Goal: Task Accomplishment & Management: Manage account settings

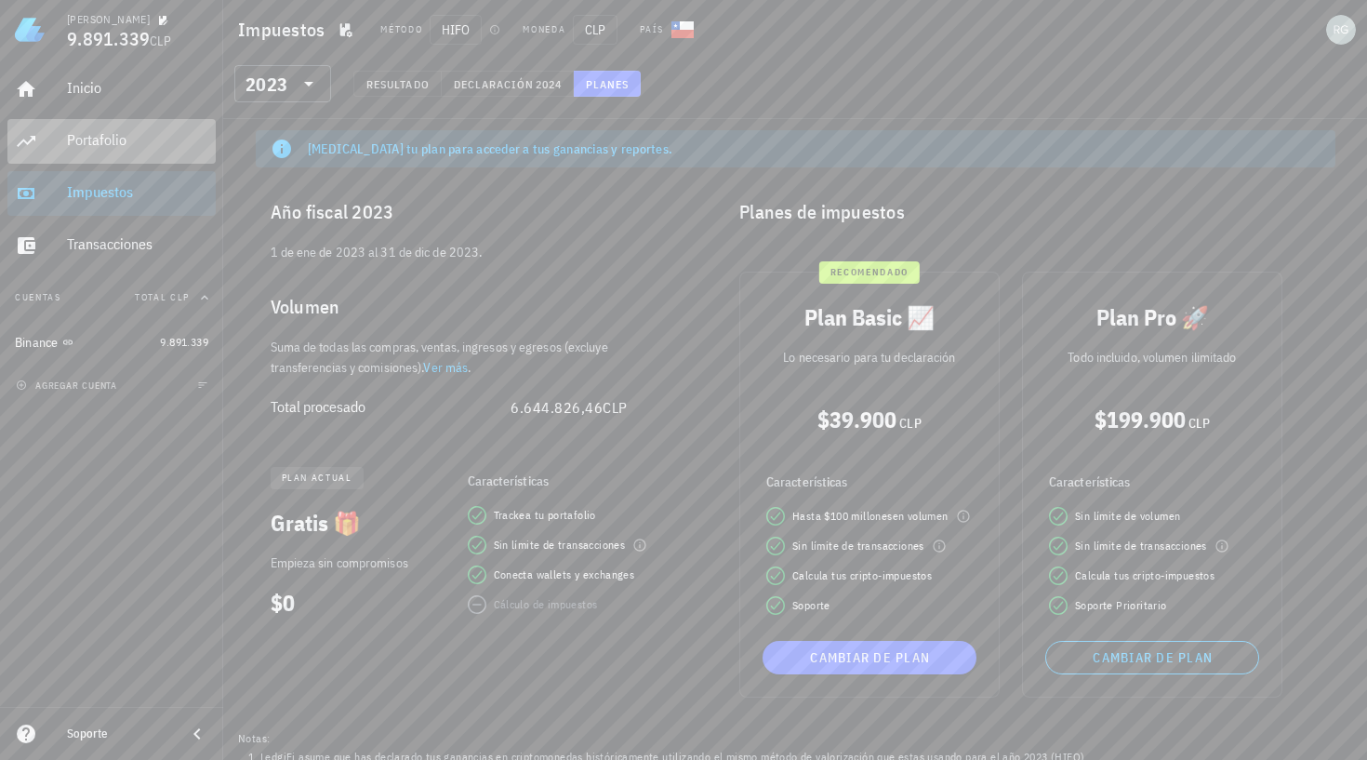
click at [101, 136] on div "Portafolio" at bounding box center [137, 140] width 141 height 18
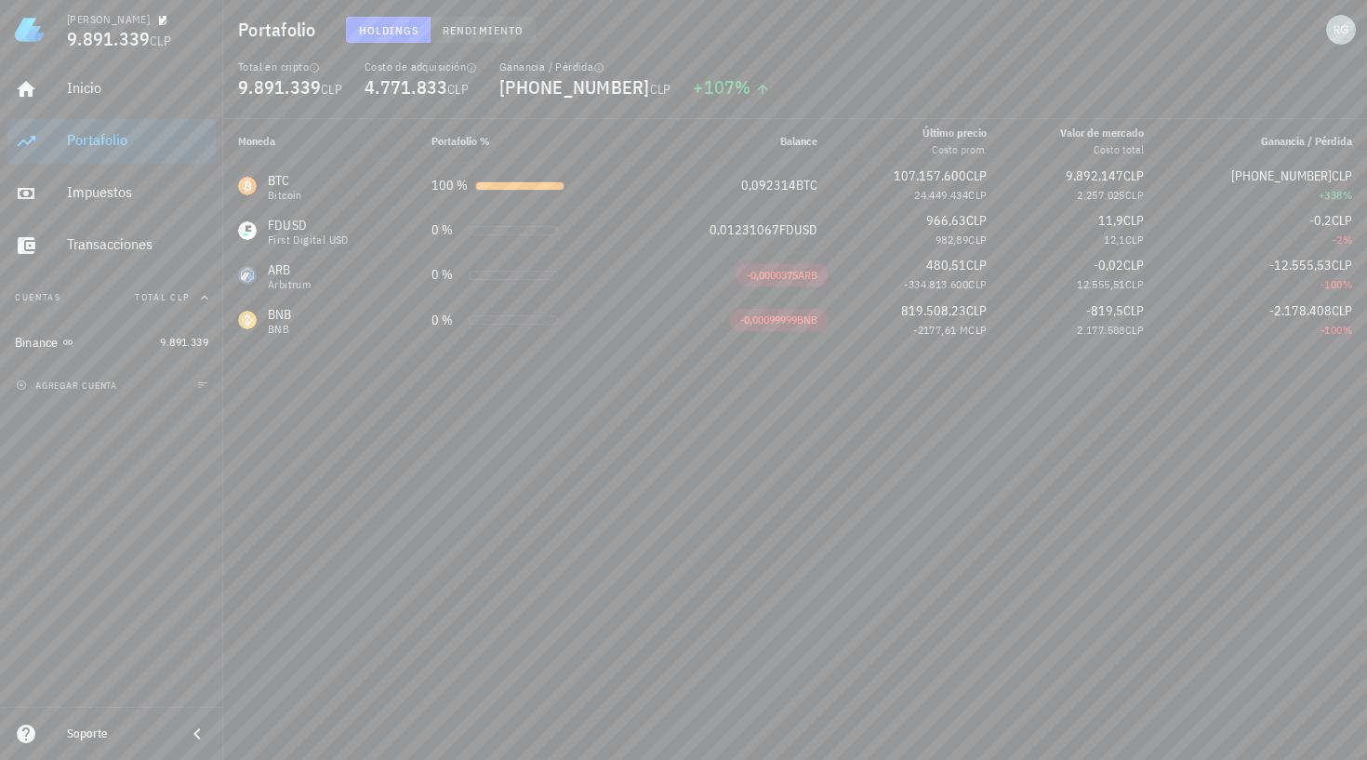
drag, startPoint x: 438, startPoint y: 30, endPoint x: 456, endPoint y: 31, distance: 18.6
click at [439, 30] on button "Rendimiento" at bounding box center [482, 30] width 105 height 26
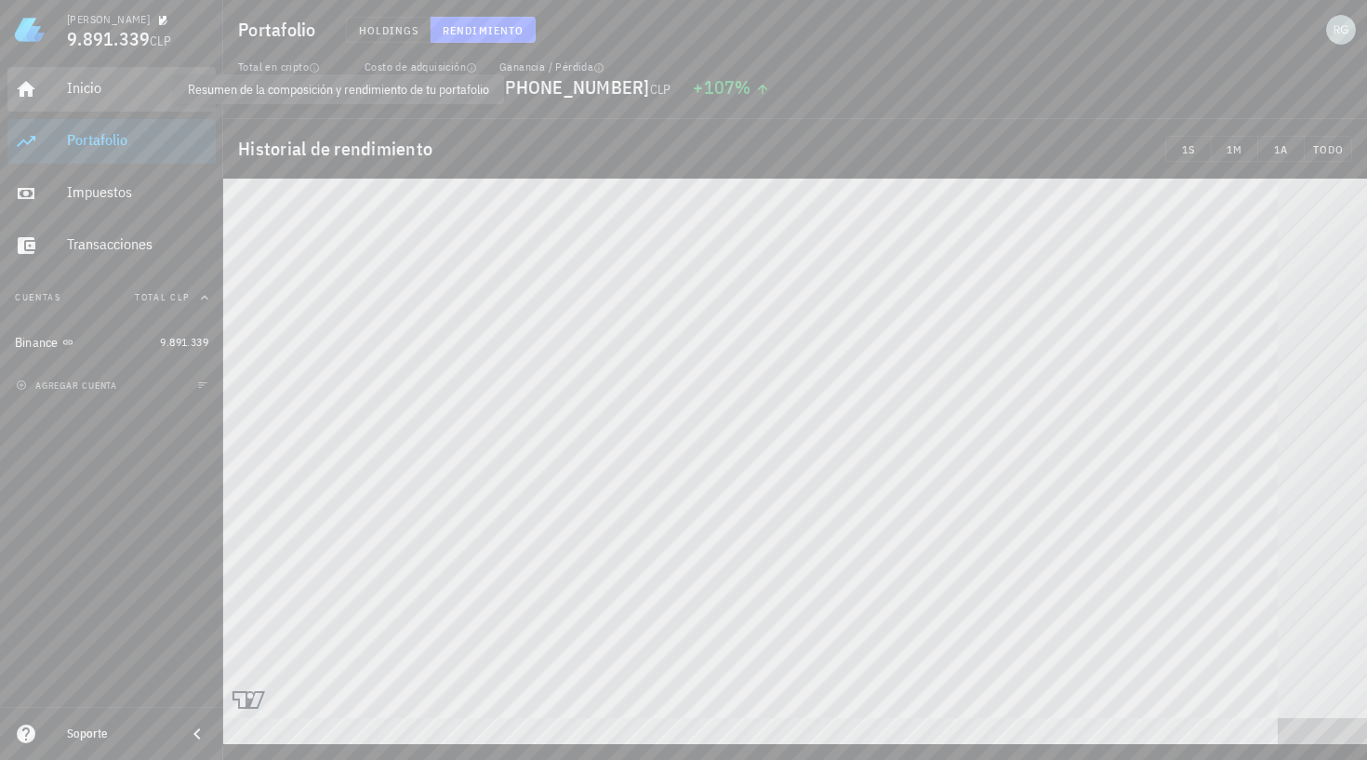
click at [79, 87] on div "Inicio" at bounding box center [137, 88] width 141 height 18
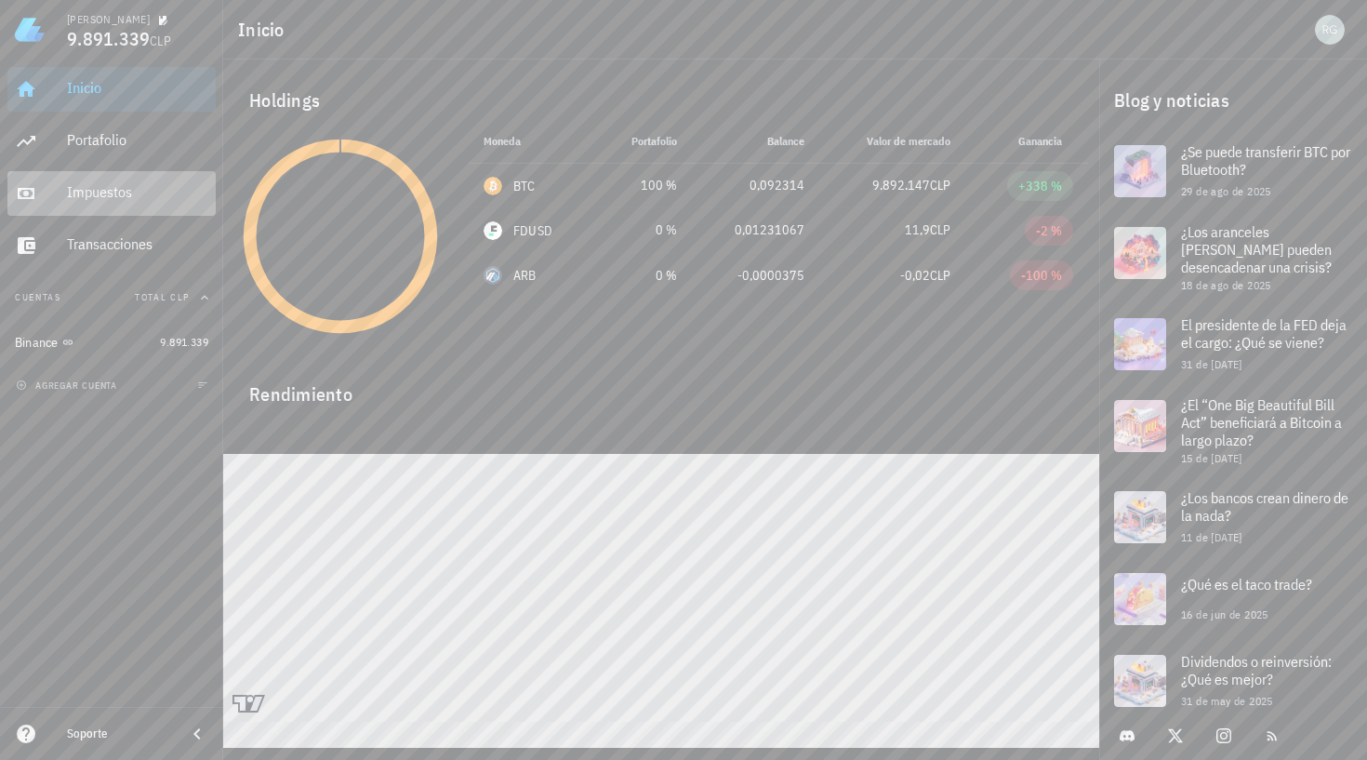
click at [109, 201] on div "Impuestos" at bounding box center [137, 192] width 141 height 18
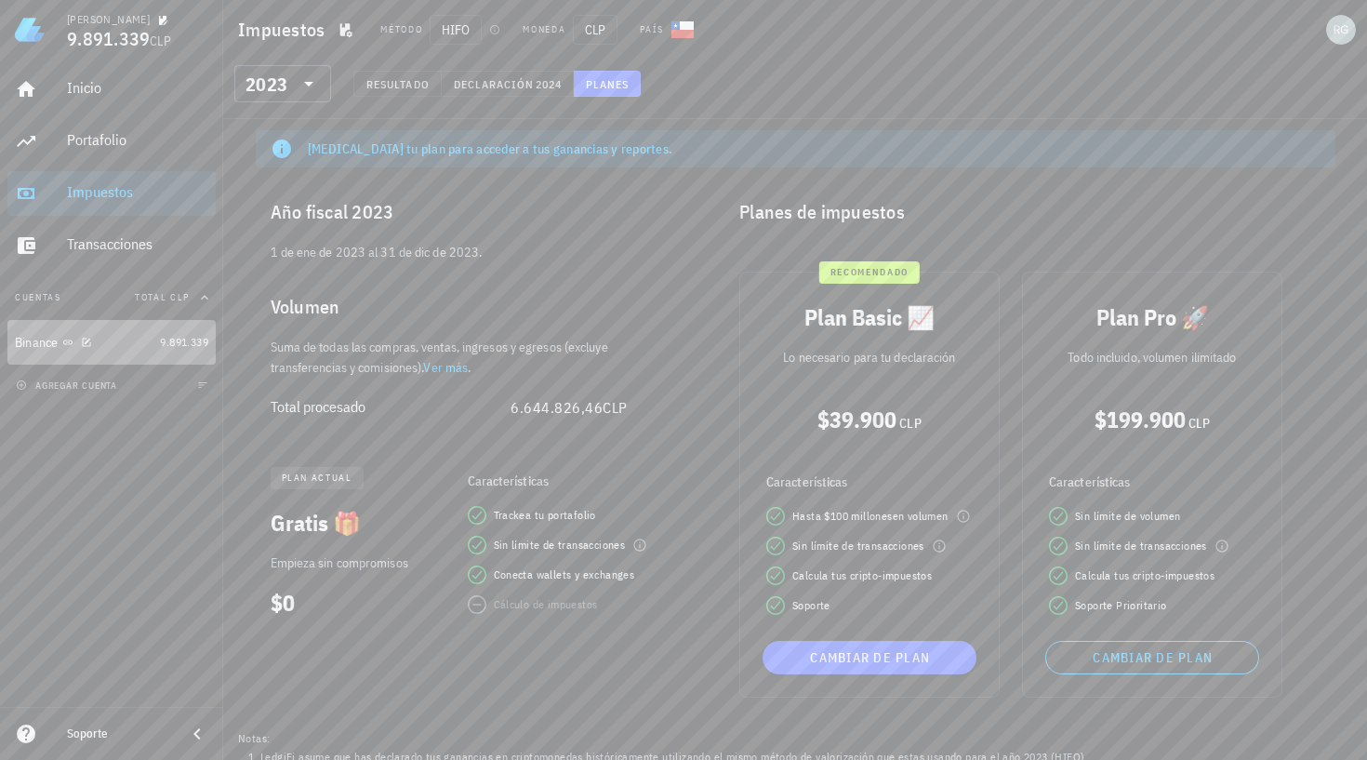
click at [115, 344] on div "Binance" at bounding box center [84, 343] width 138 height 18
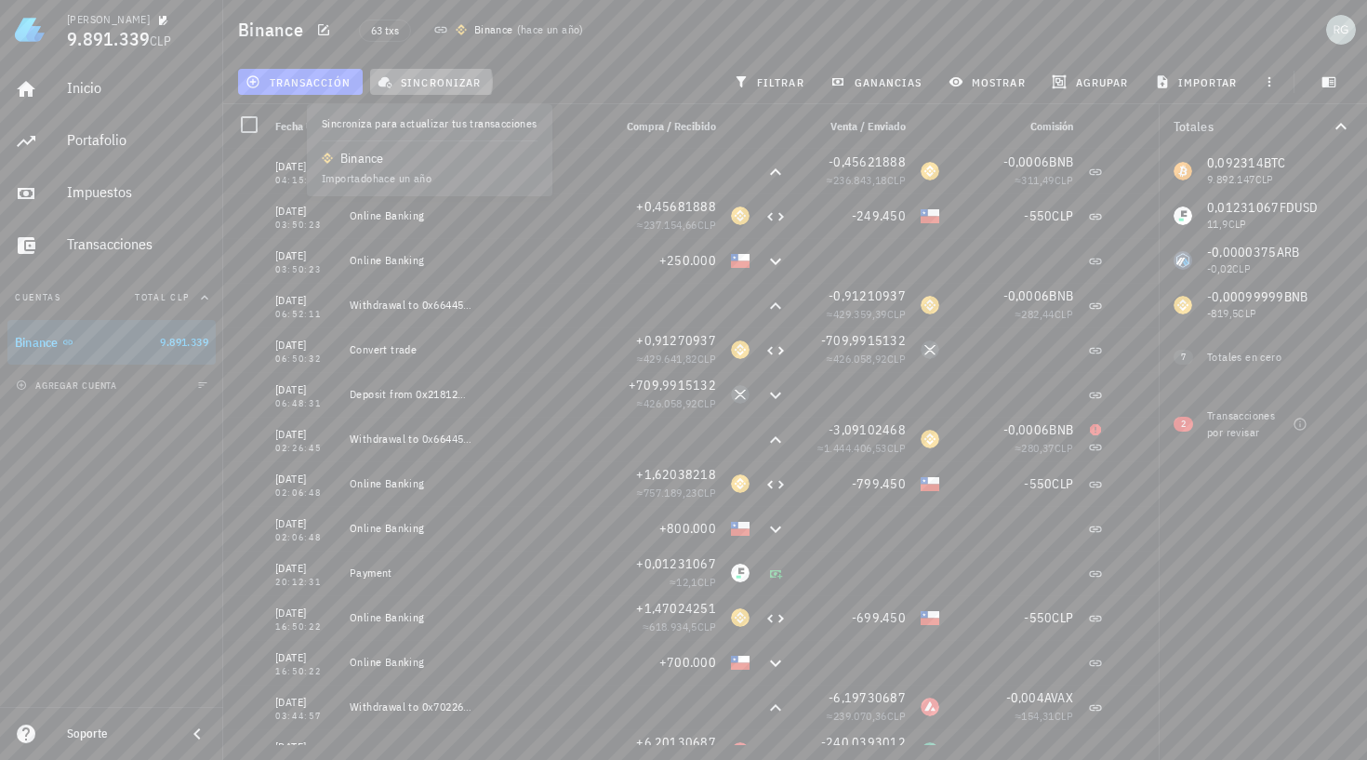
click at [428, 88] on span "sincronizar" at bounding box center [430, 81] width 99 height 15
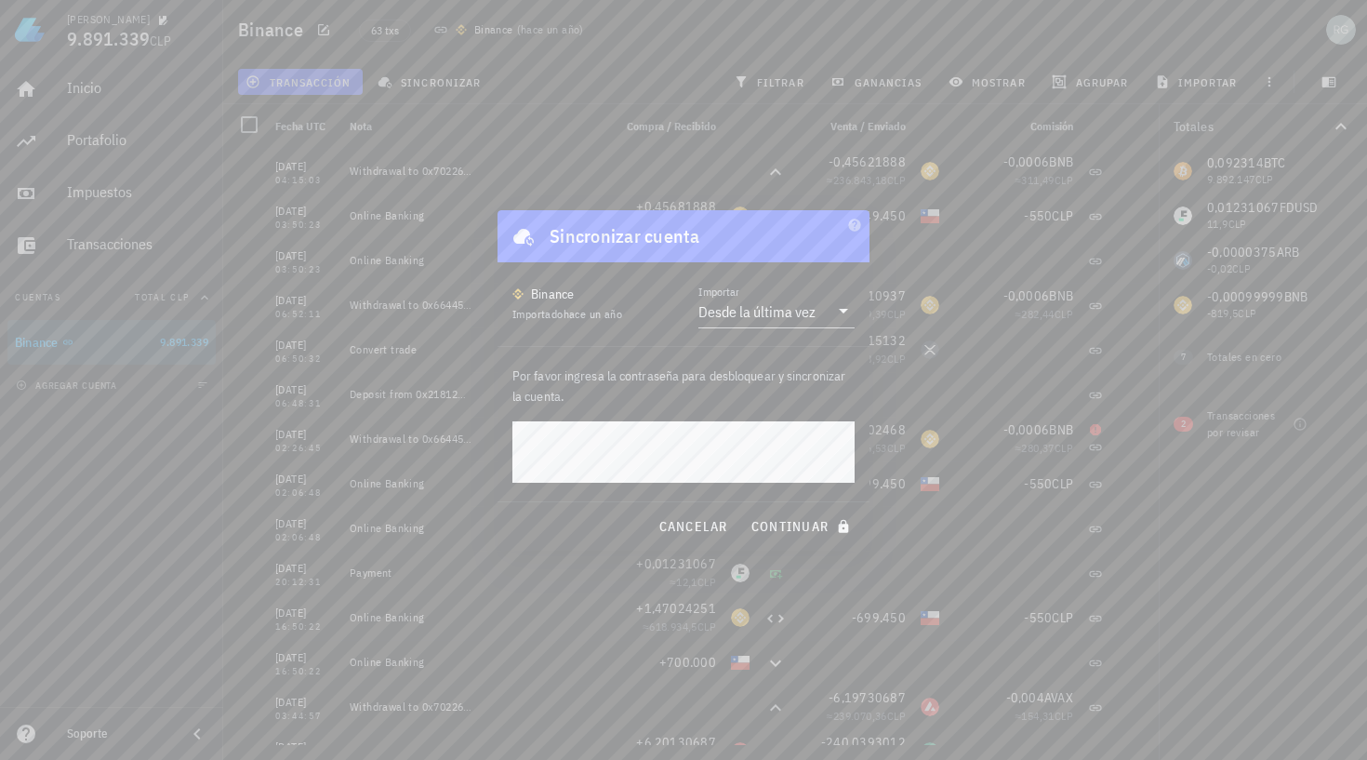
click at [801, 525] on button "continuar" at bounding box center [803, 525] width 120 height 33
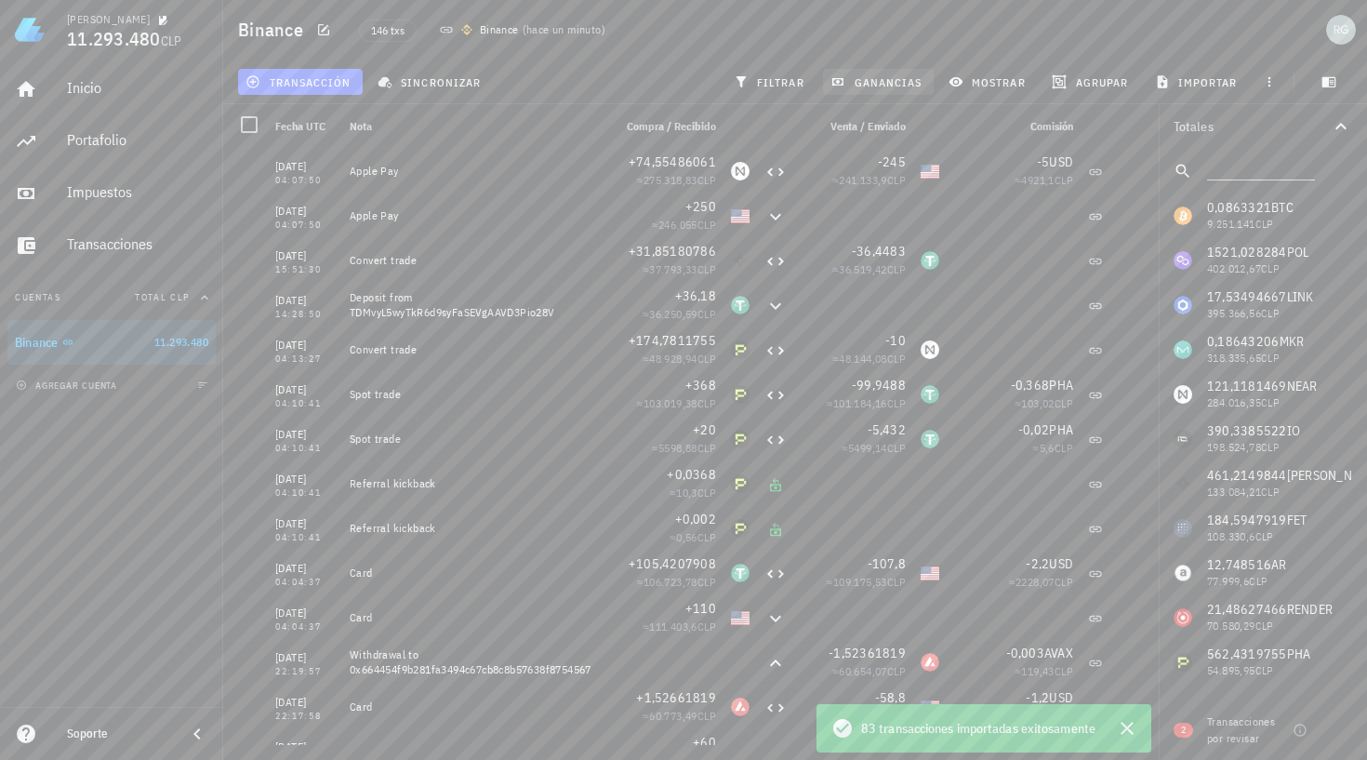
click at [868, 86] on span "ganancias" at bounding box center [877, 81] width 87 height 15
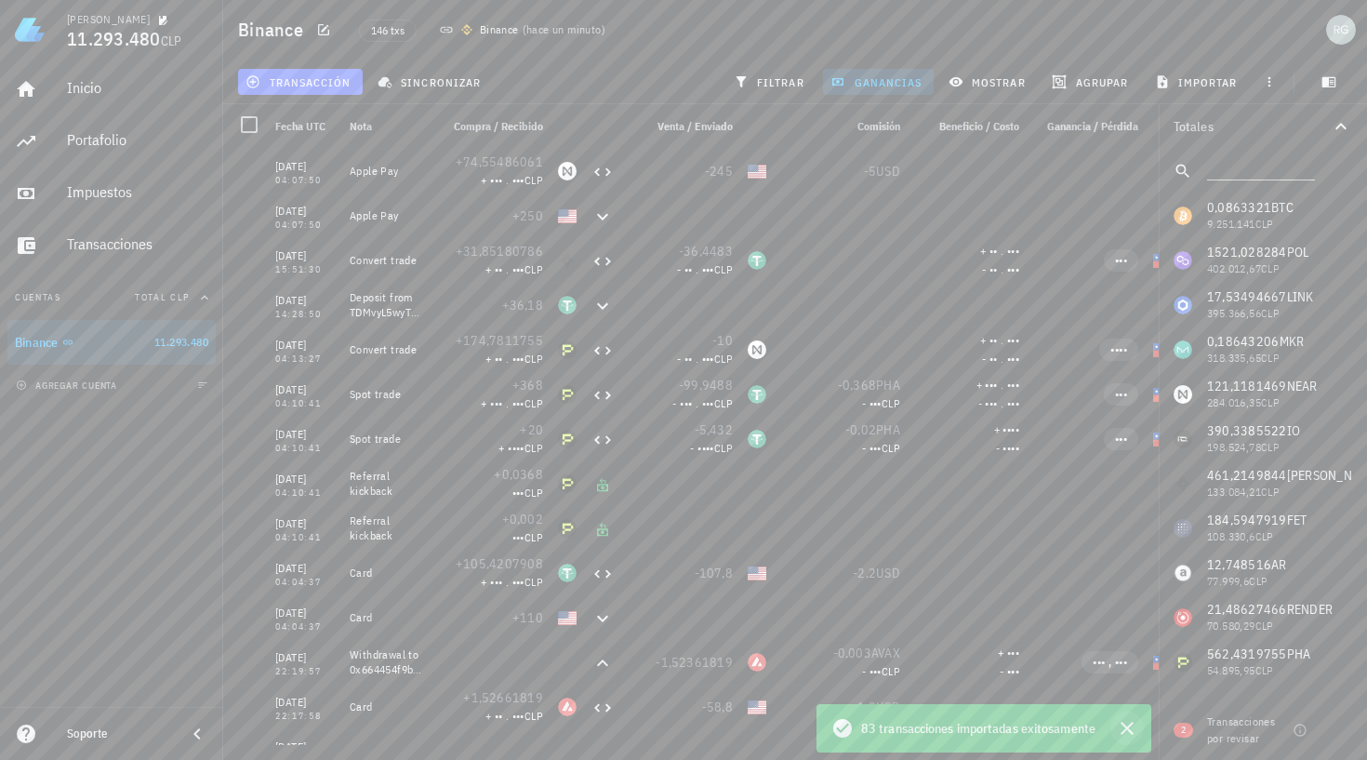
click at [1128, 728] on icon "button" at bounding box center [1126, 727] width 13 height 13
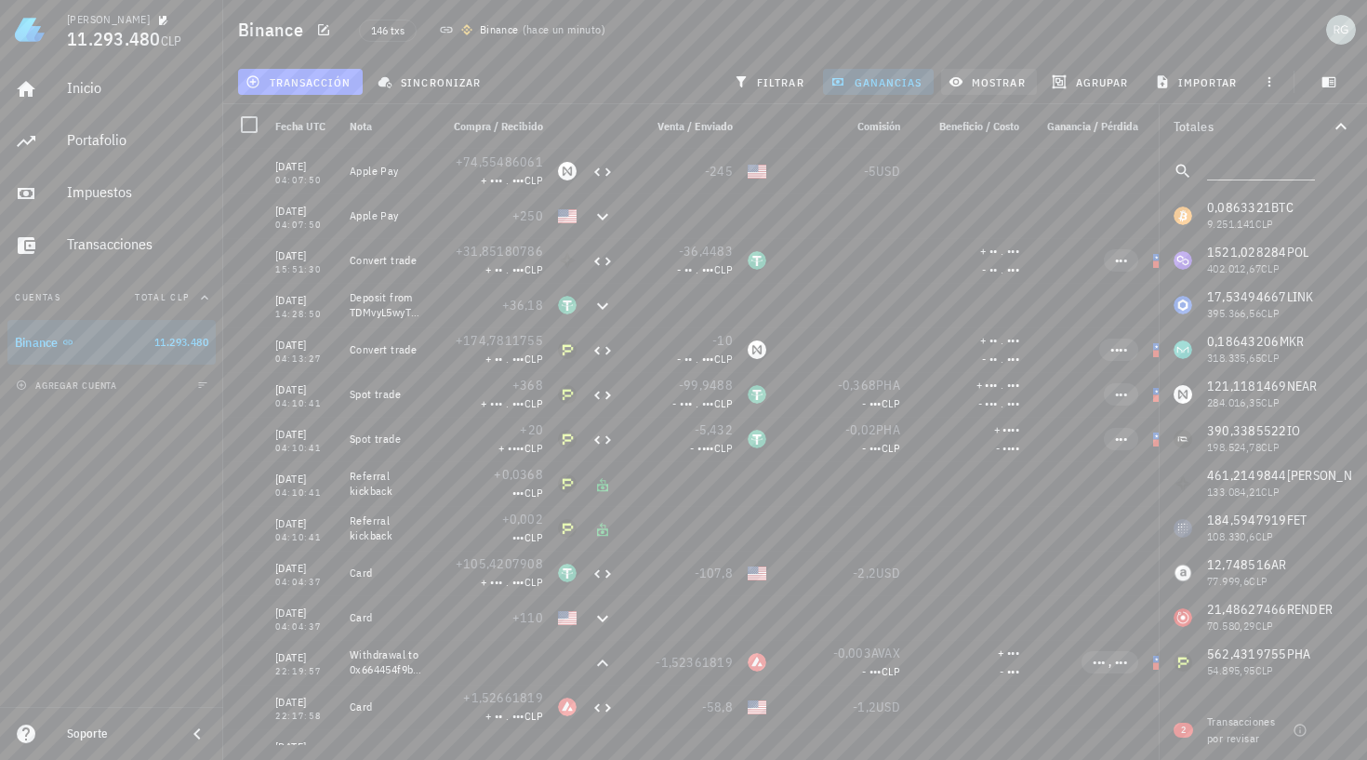
click at [984, 74] on span "mostrar" at bounding box center [988, 81] width 73 height 15
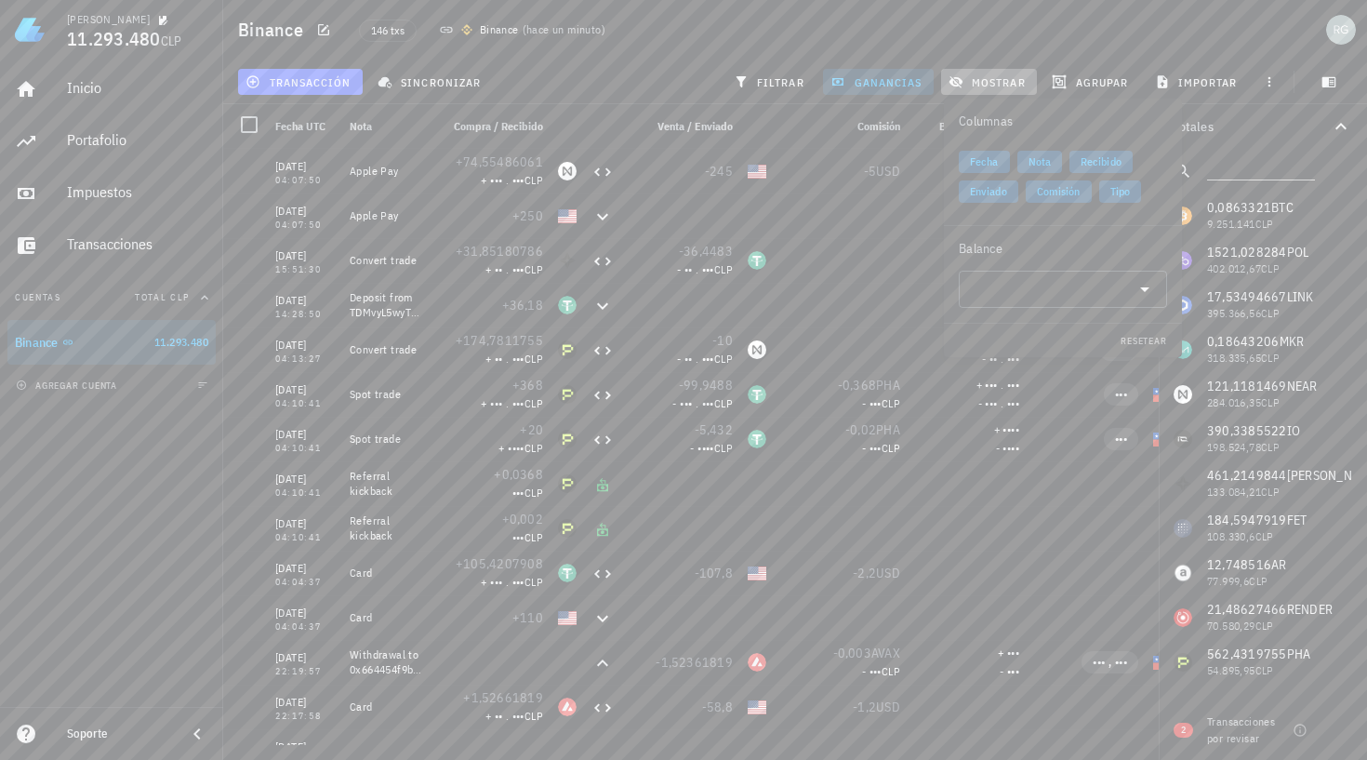
click at [985, 73] on button "mostrar" at bounding box center [989, 82] width 96 height 26
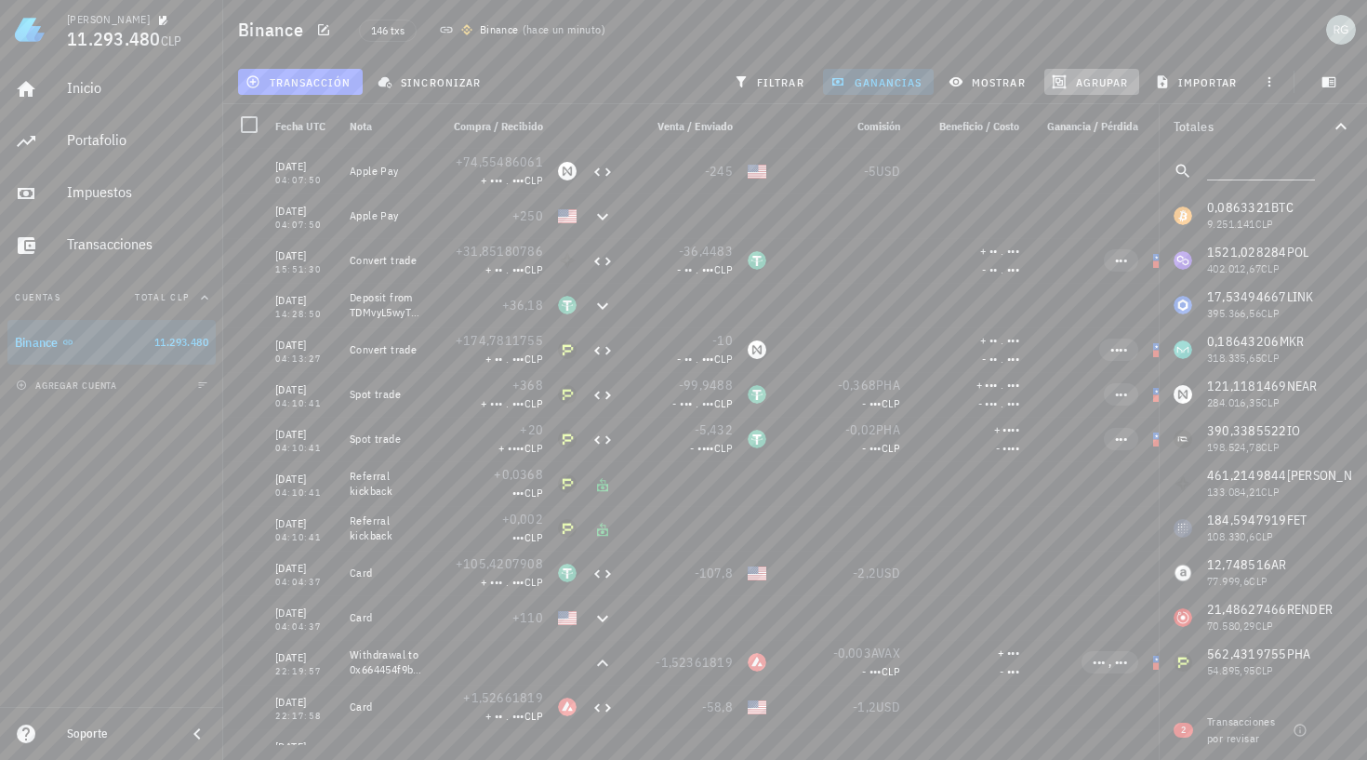
click at [1070, 79] on span "agrupar" at bounding box center [1091, 81] width 73 height 15
click at [1088, 271] on div "Año" at bounding box center [1102, 273] width 82 height 15
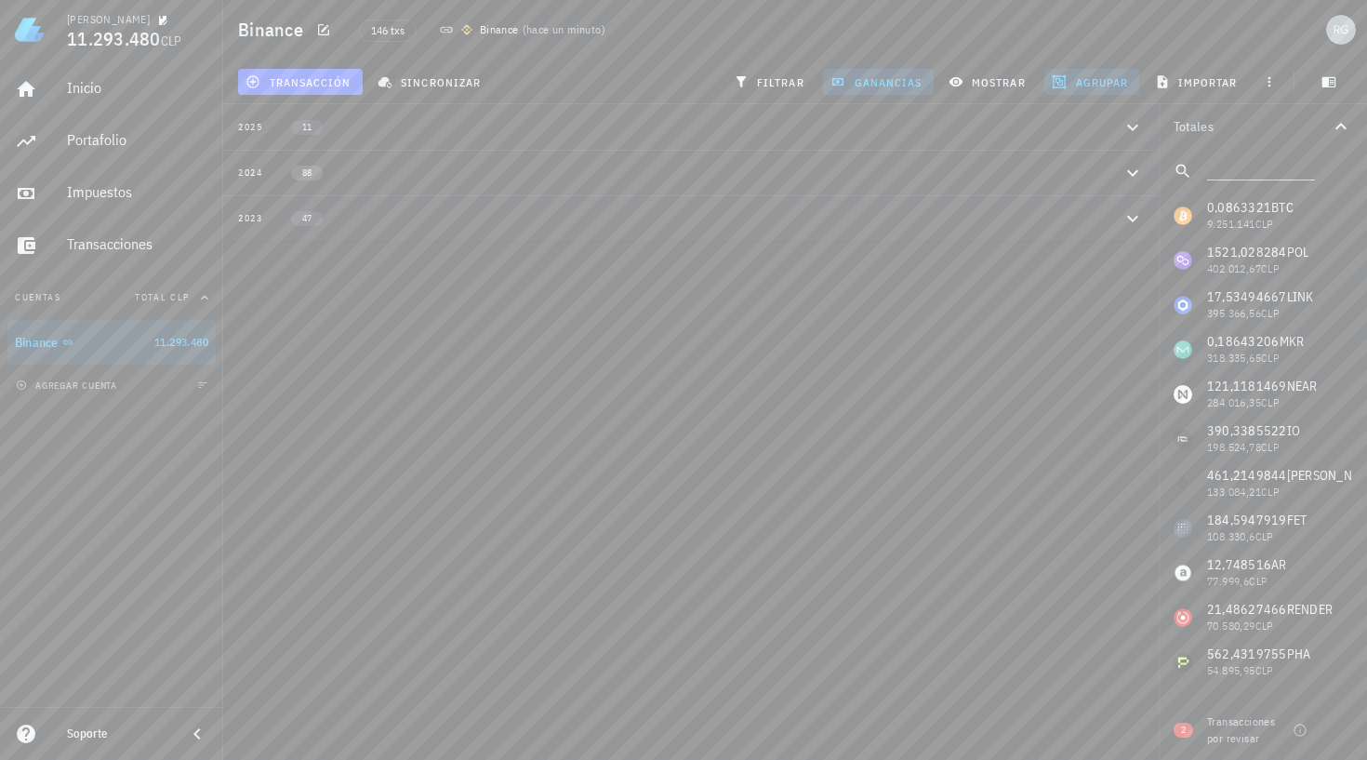
click at [311, 175] on span "88" at bounding box center [306, 172] width 9 height 15
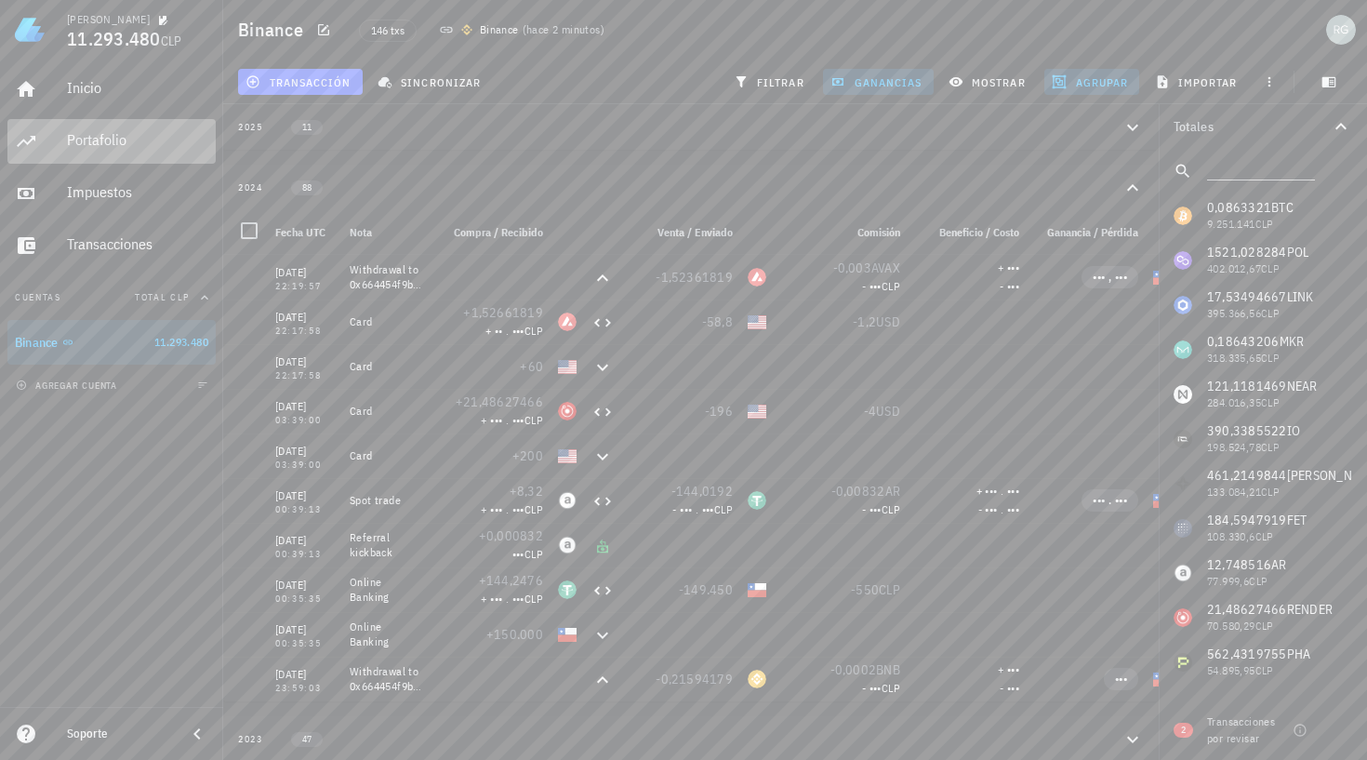
click at [76, 138] on div "Portafolio" at bounding box center [137, 140] width 141 height 18
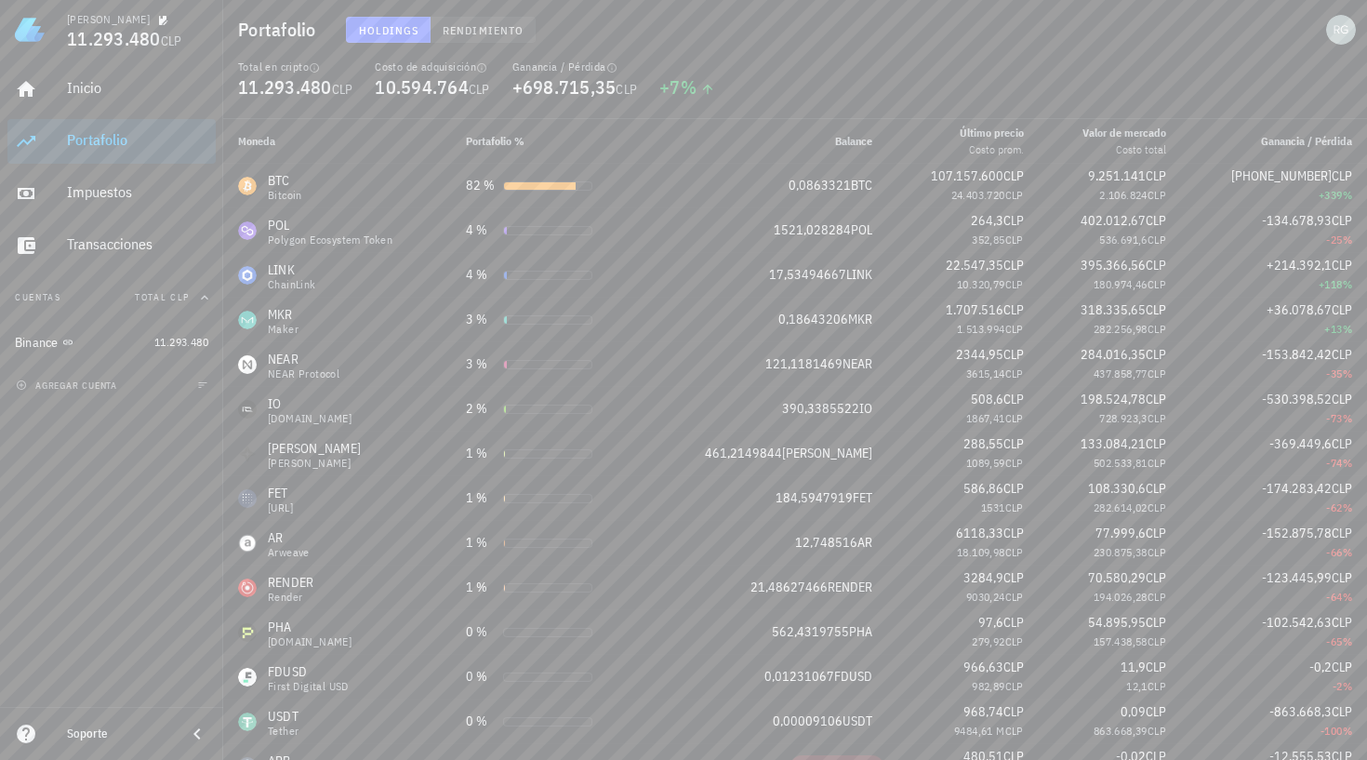
click at [463, 25] on span "Rendimiento" at bounding box center [483, 30] width 82 height 14
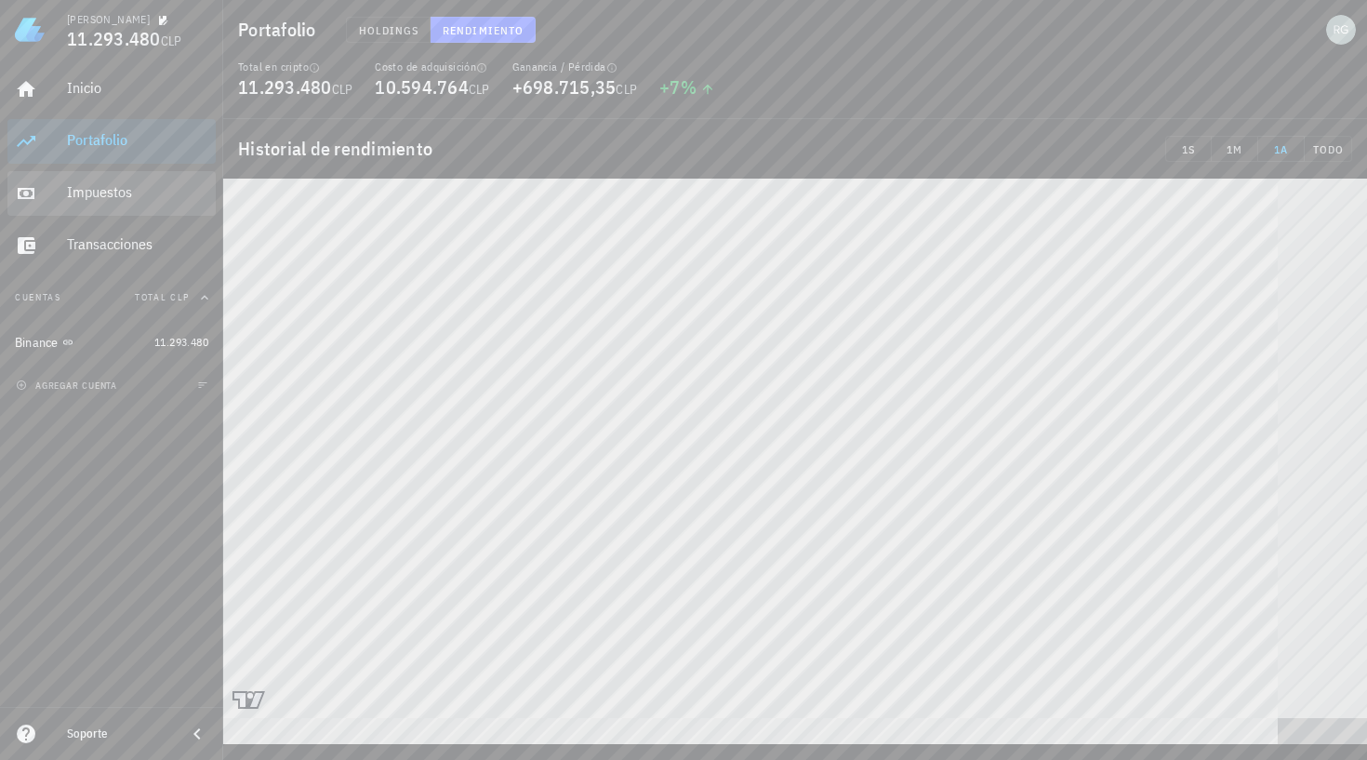
click at [153, 191] on div "Impuestos" at bounding box center [137, 192] width 141 height 18
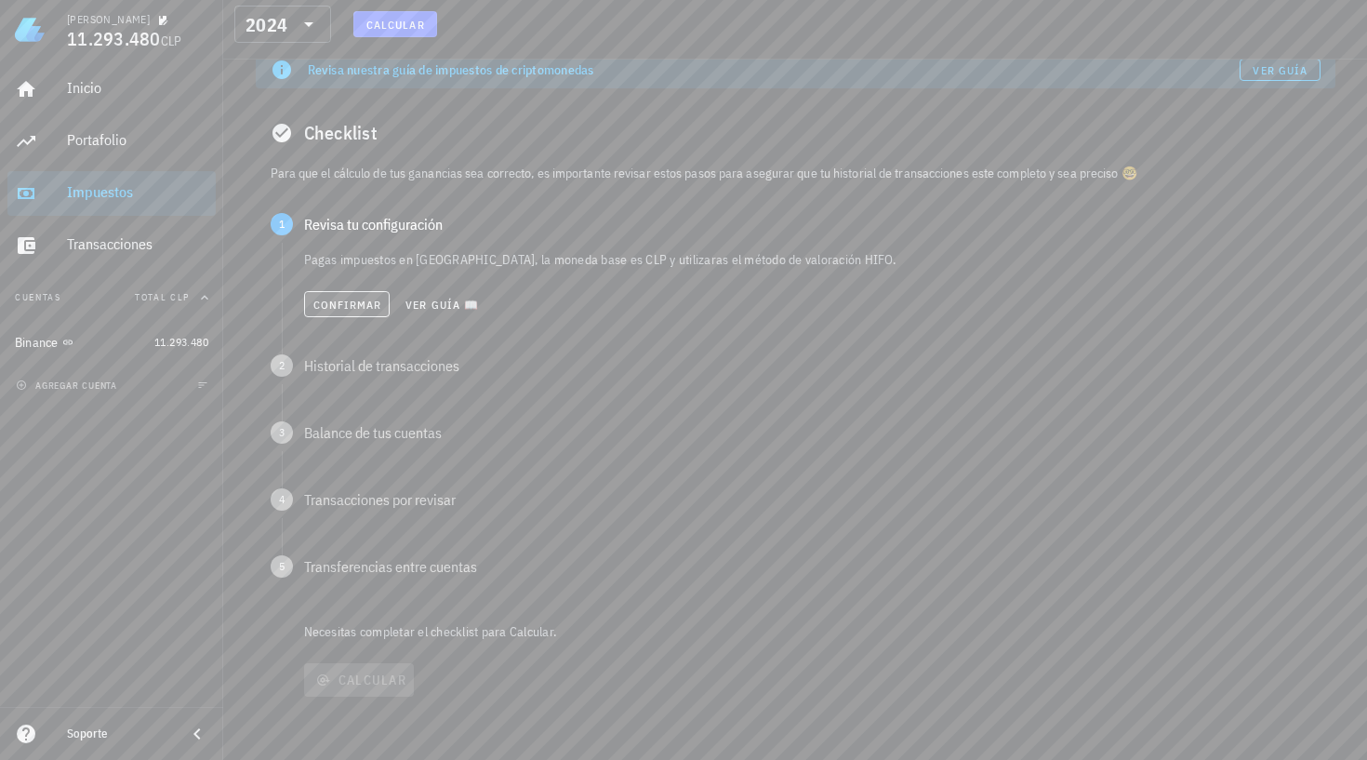
click at [360, 309] on span "Confirmar" at bounding box center [347, 304] width 70 height 14
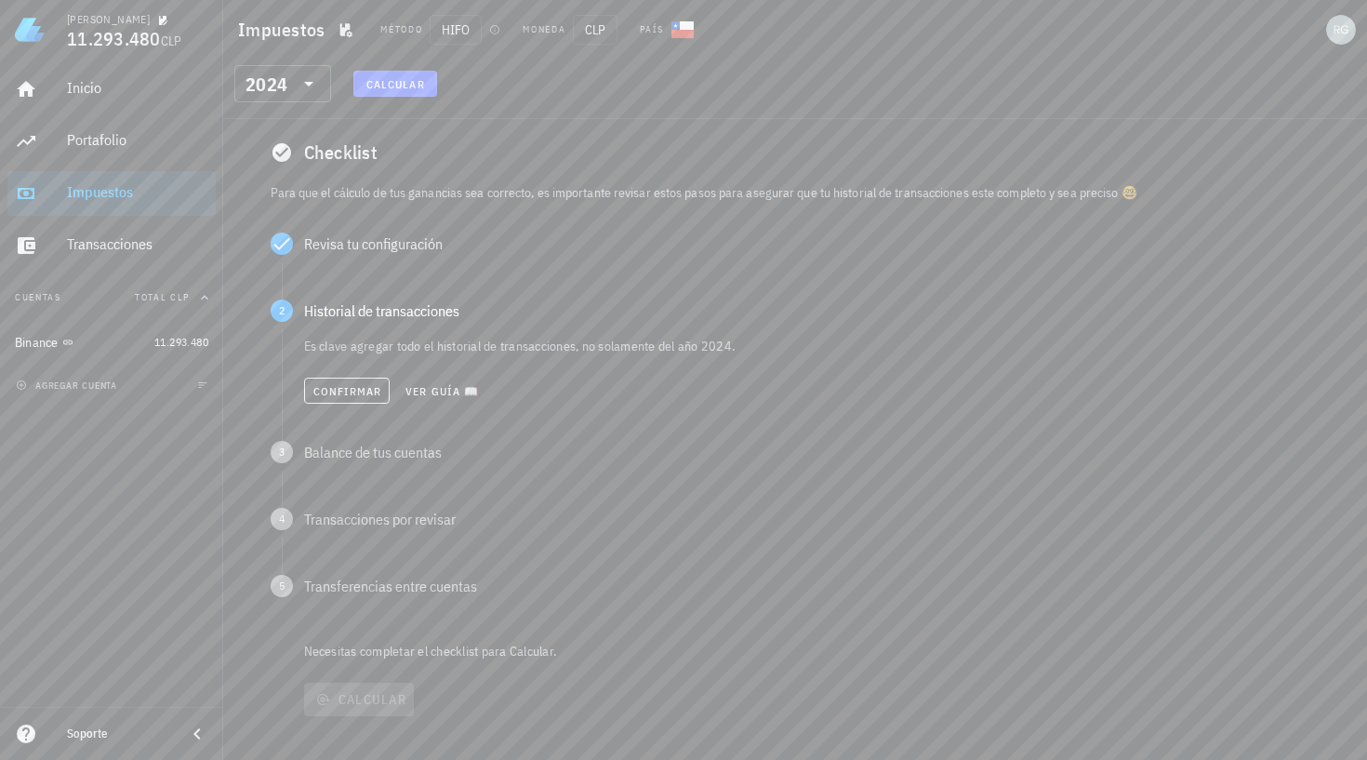
scroll to position [69, 0]
click at [349, 375] on span "Confirmar" at bounding box center [347, 382] width 70 height 14
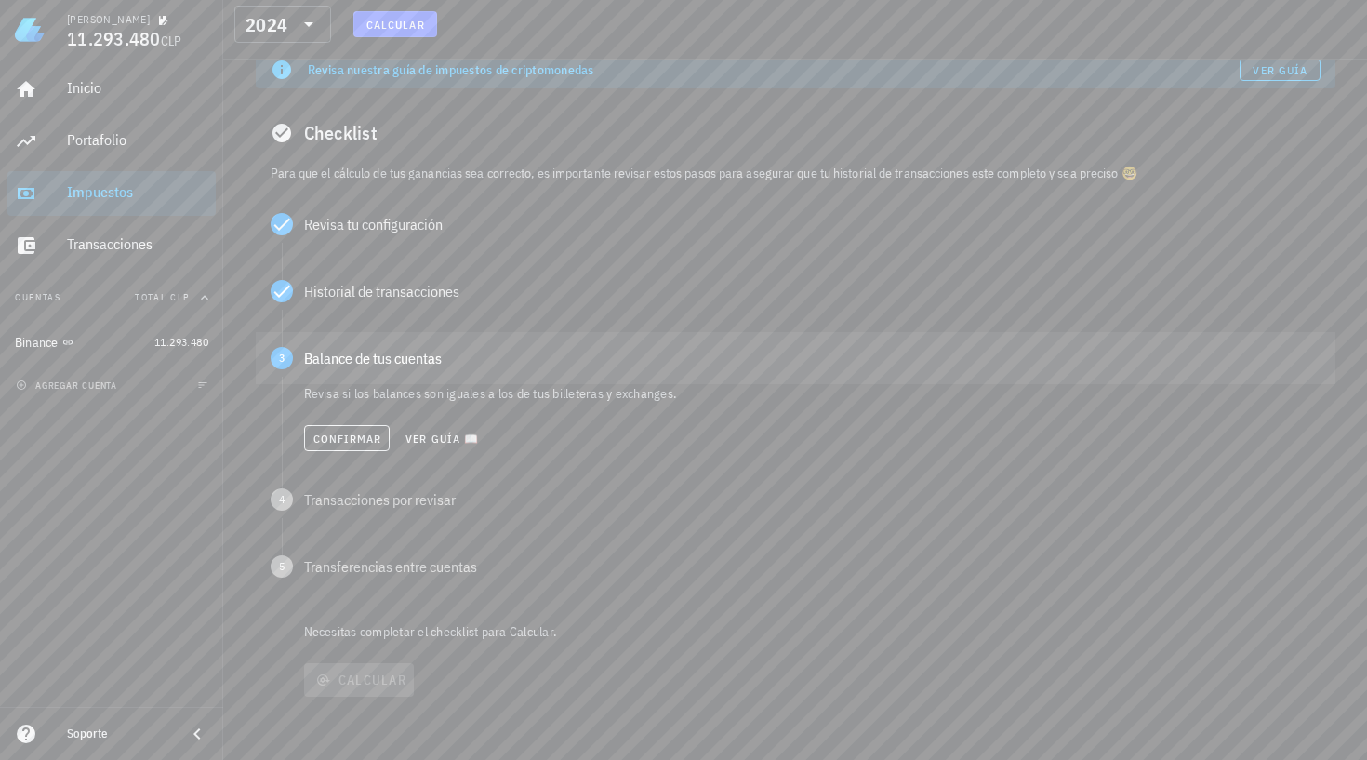
scroll to position [79, 0]
click at [365, 438] on span "Confirmar" at bounding box center [347, 438] width 70 height 14
click at [361, 513] on button "Confirmar" at bounding box center [347, 505] width 86 height 26
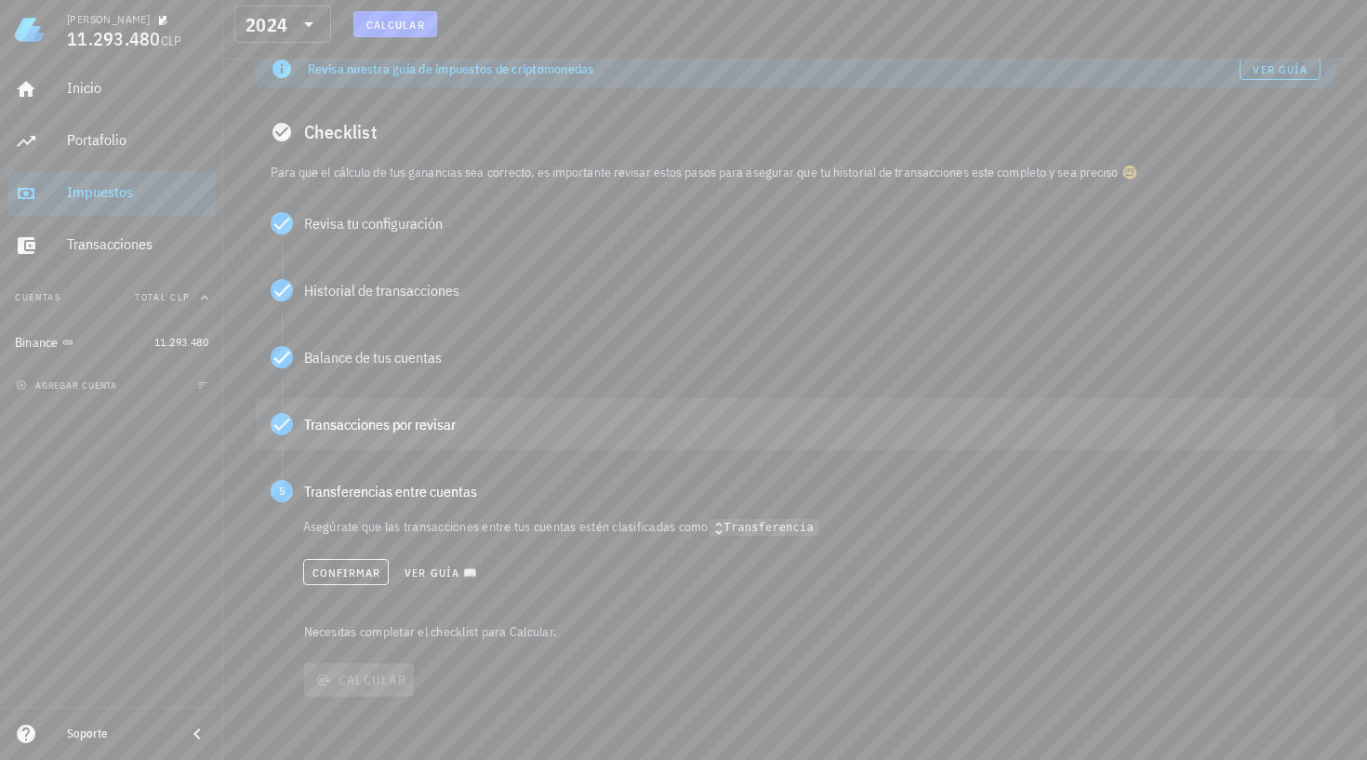
scroll to position [80, 0]
click at [365, 561] on button "Confirmar" at bounding box center [346, 572] width 86 height 26
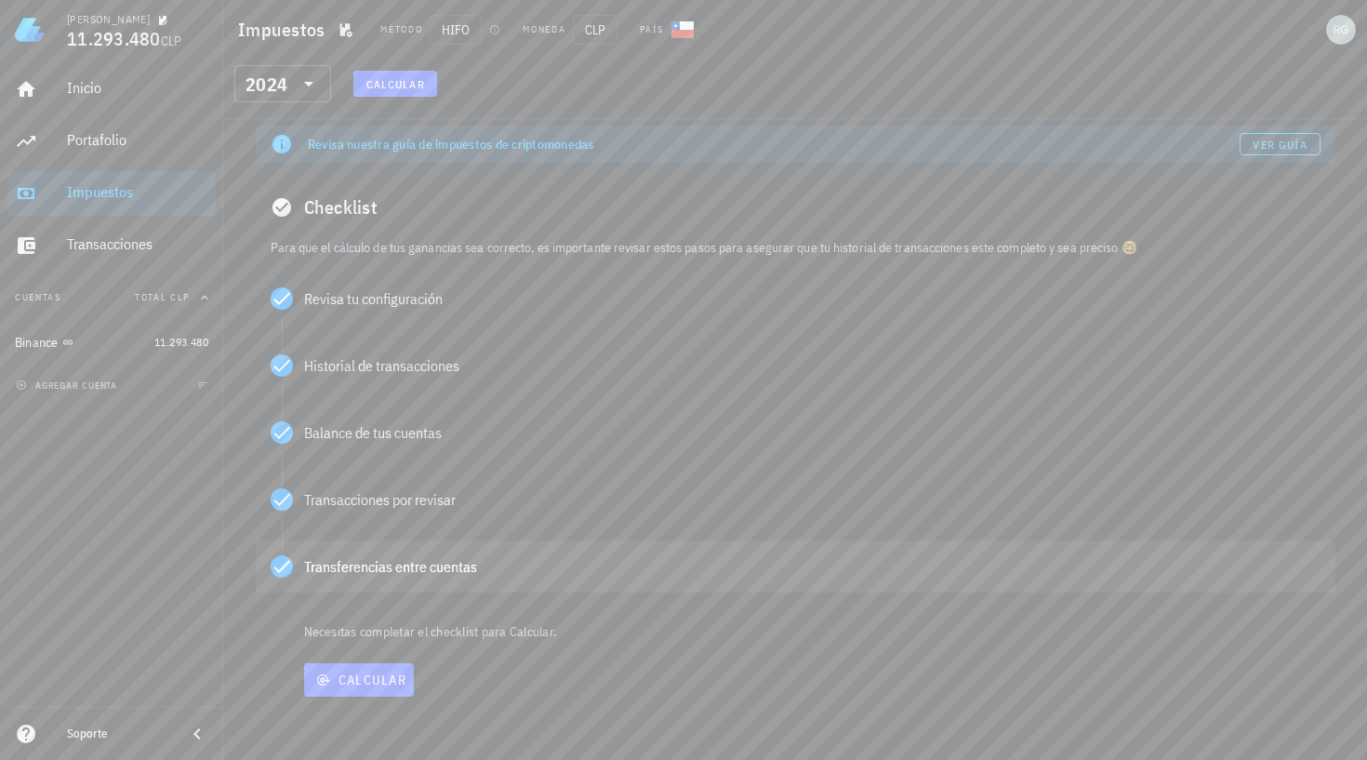
scroll to position [5, 0]
click at [373, 683] on span "Calcular" at bounding box center [358, 679] width 95 height 17
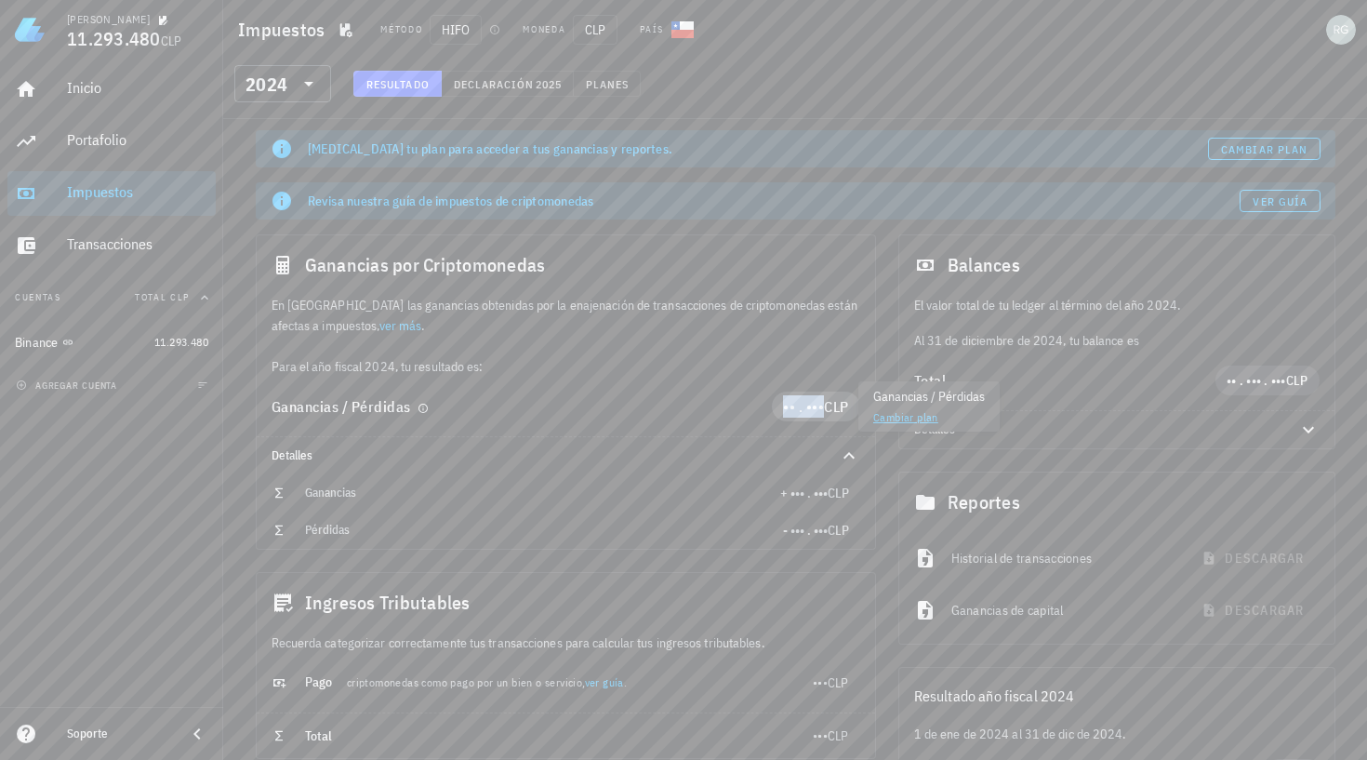
click at [790, 407] on span "•• . •••" at bounding box center [803, 406] width 41 height 19
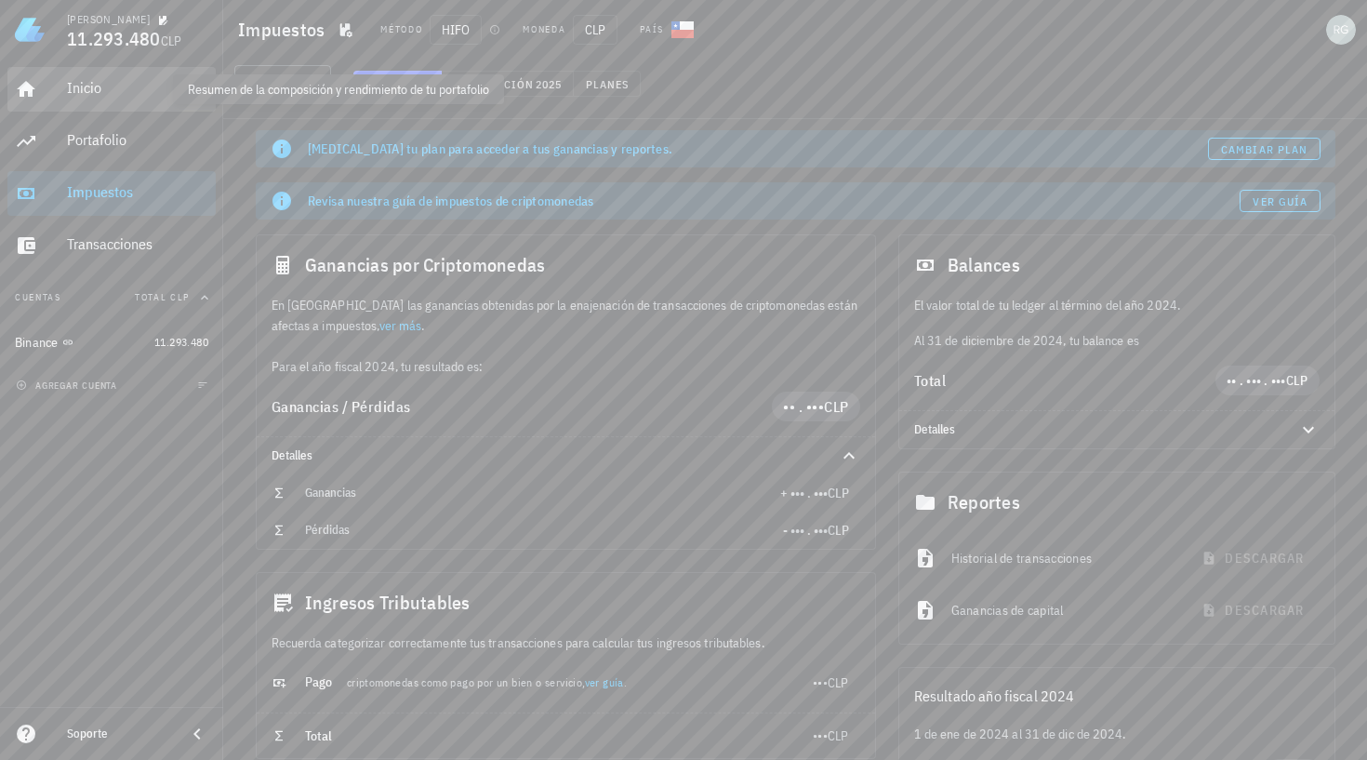
click at [93, 81] on div "Inicio" at bounding box center [137, 88] width 141 height 18
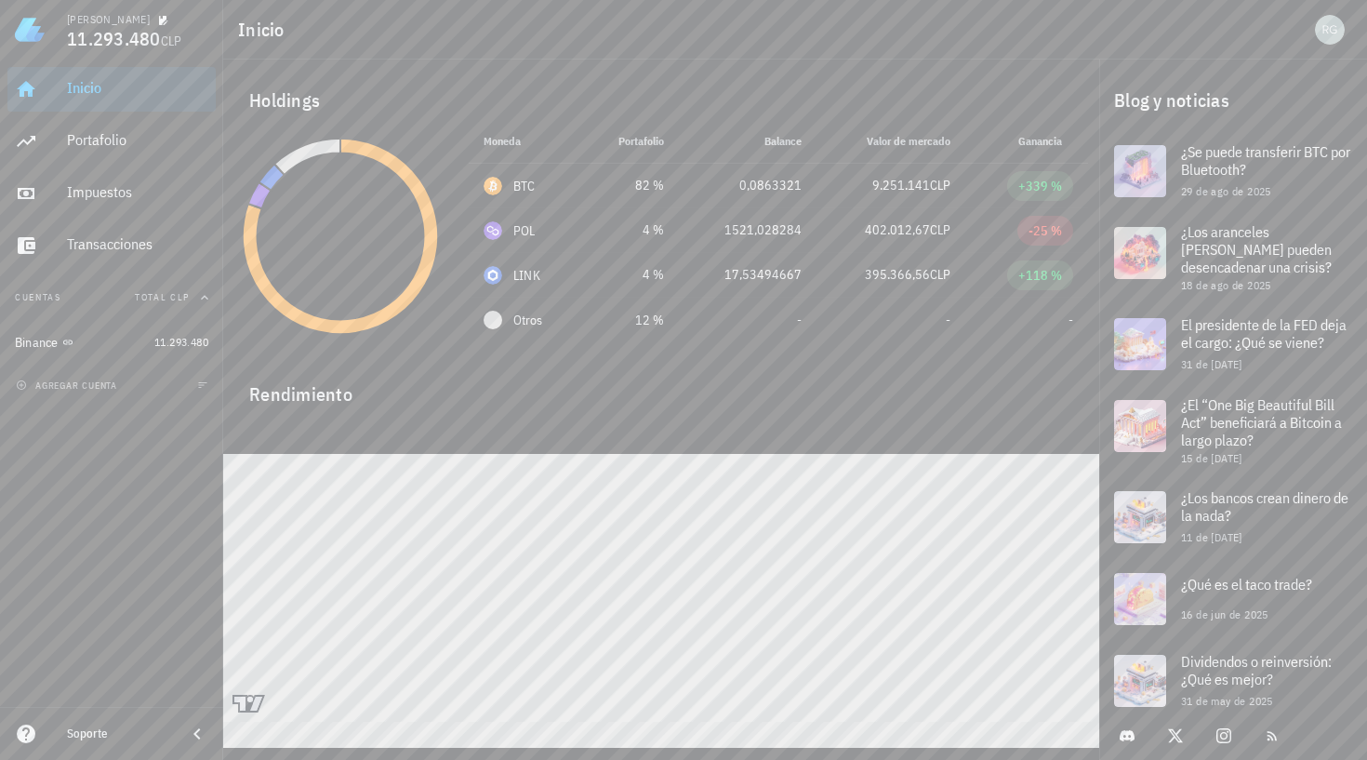
click at [173, 40] on span "CLP" at bounding box center [171, 41] width 21 height 17
click at [159, 24] on icon "button" at bounding box center [163, 20] width 9 height 9
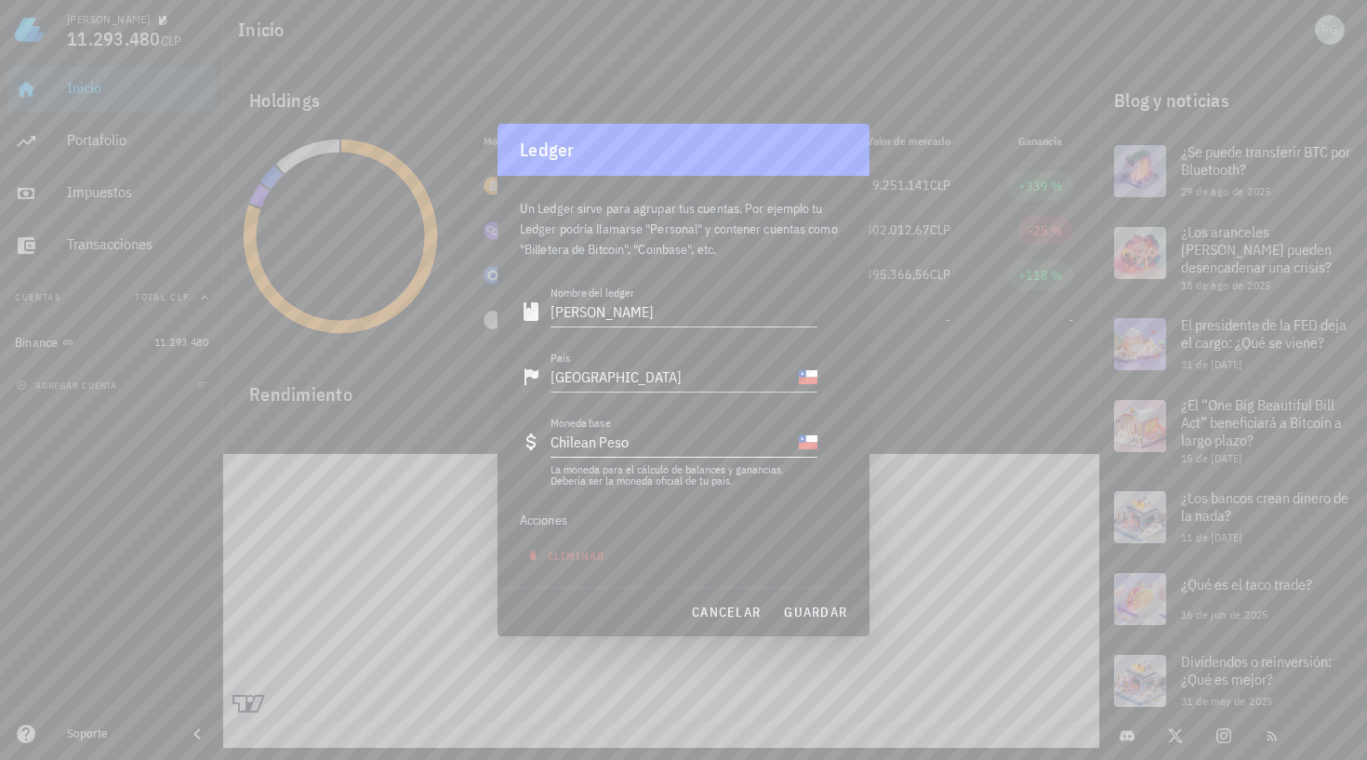
click at [707, 451] on input "Moneda base" at bounding box center [711, 442] width 166 height 30
click at [536, 440] on icon at bounding box center [531, 441] width 22 height 22
click at [818, 444] on div "Nombre del ledger [PERSON_NAME] Chile Moneda base Chilean Peso La moneda para e…" at bounding box center [683, 429] width 327 height 316
click at [808, 444] on div "CLP-icon" at bounding box center [808, 441] width 19 height 19
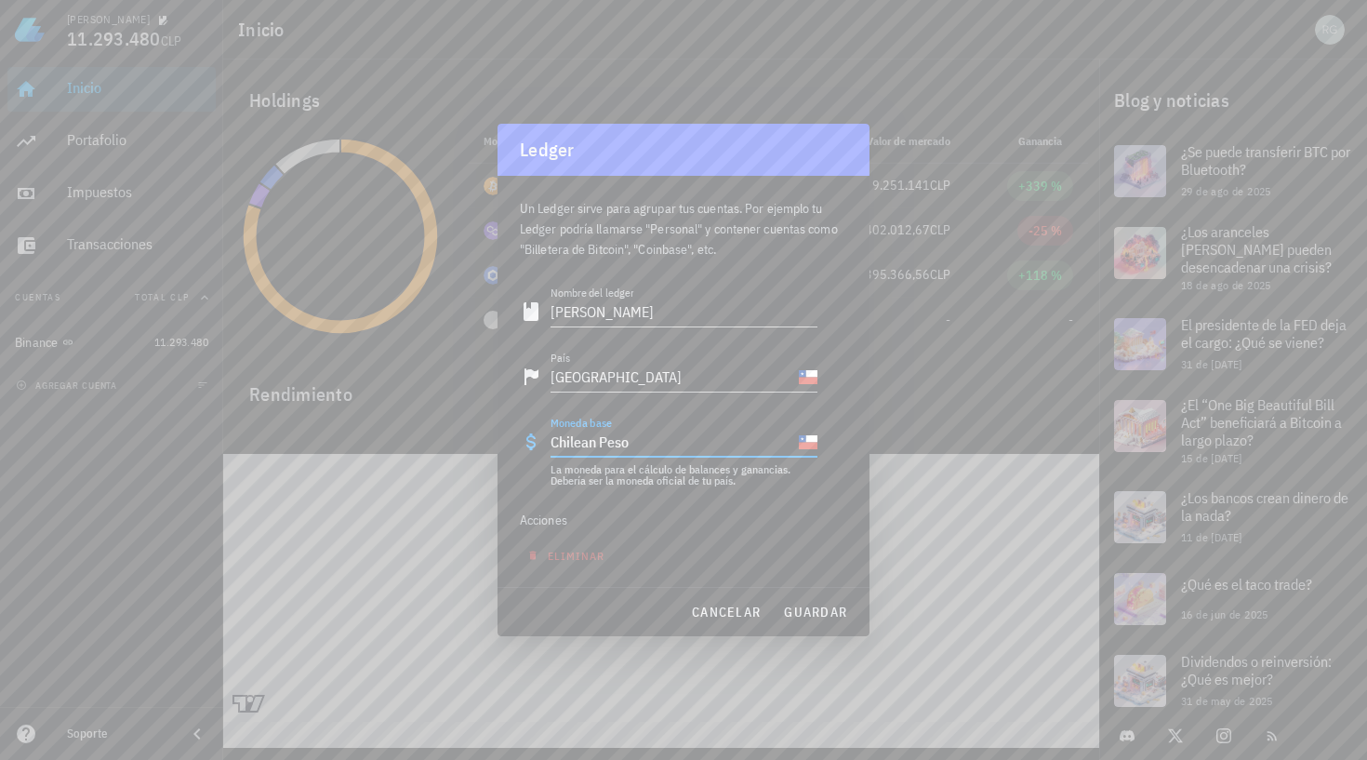
click at [808, 444] on div "CLP-icon" at bounding box center [808, 441] width 19 height 19
drag, startPoint x: 764, startPoint y: 444, endPoint x: 729, endPoint y: 441, distance: 35.5
click at [760, 444] on input "Moneda base" at bounding box center [711, 442] width 166 height 30
drag, startPoint x: 714, startPoint y: 441, endPoint x: 515, endPoint y: 437, distance: 199.0
click at [515, 437] on div "Un Ledger sirve para agrupar tus cuentas. Por ejemplo tu Ledger podría llamarse…" at bounding box center [683, 381] width 372 height 411
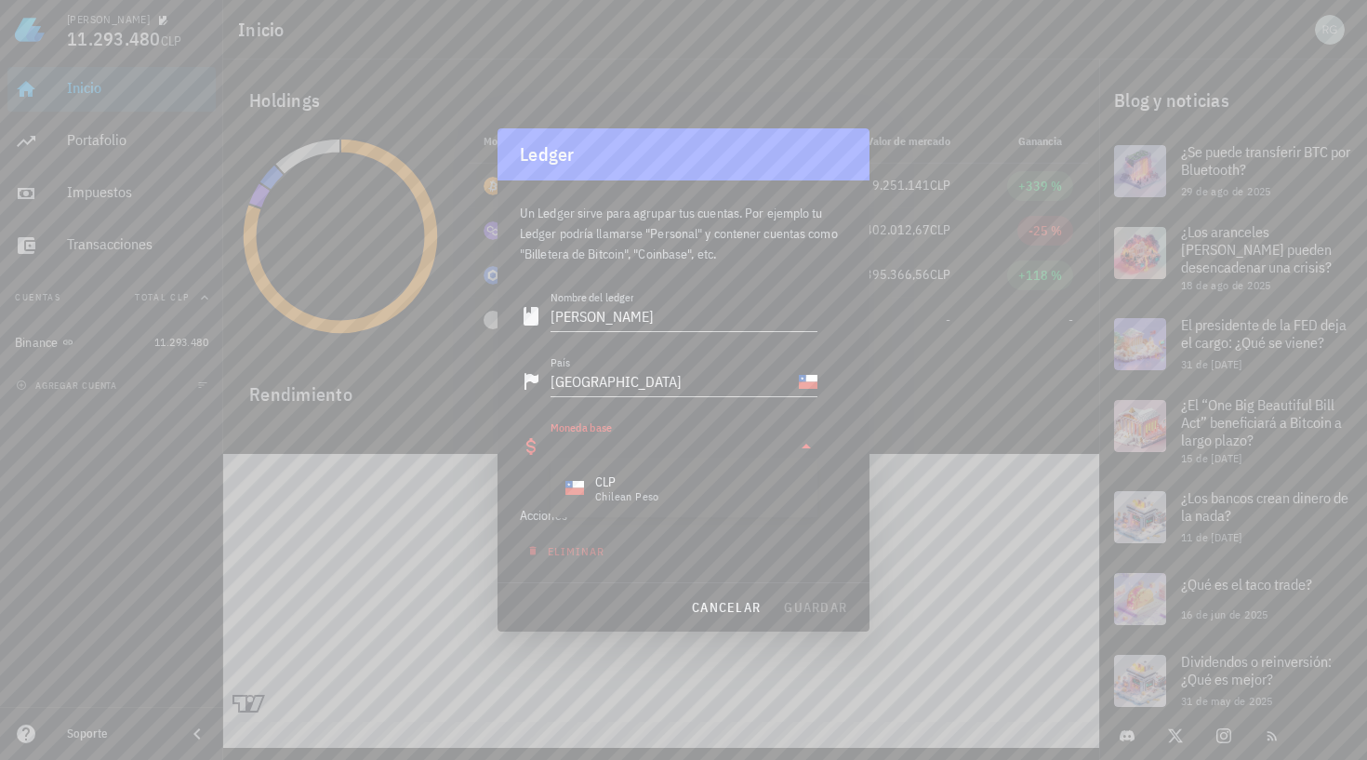
click at [811, 447] on icon at bounding box center [806, 446] width 22 height 22
click at [683, 448] on input "Moneda base" at bounding box center [670, 446] width 241 height 30
type input "usd"
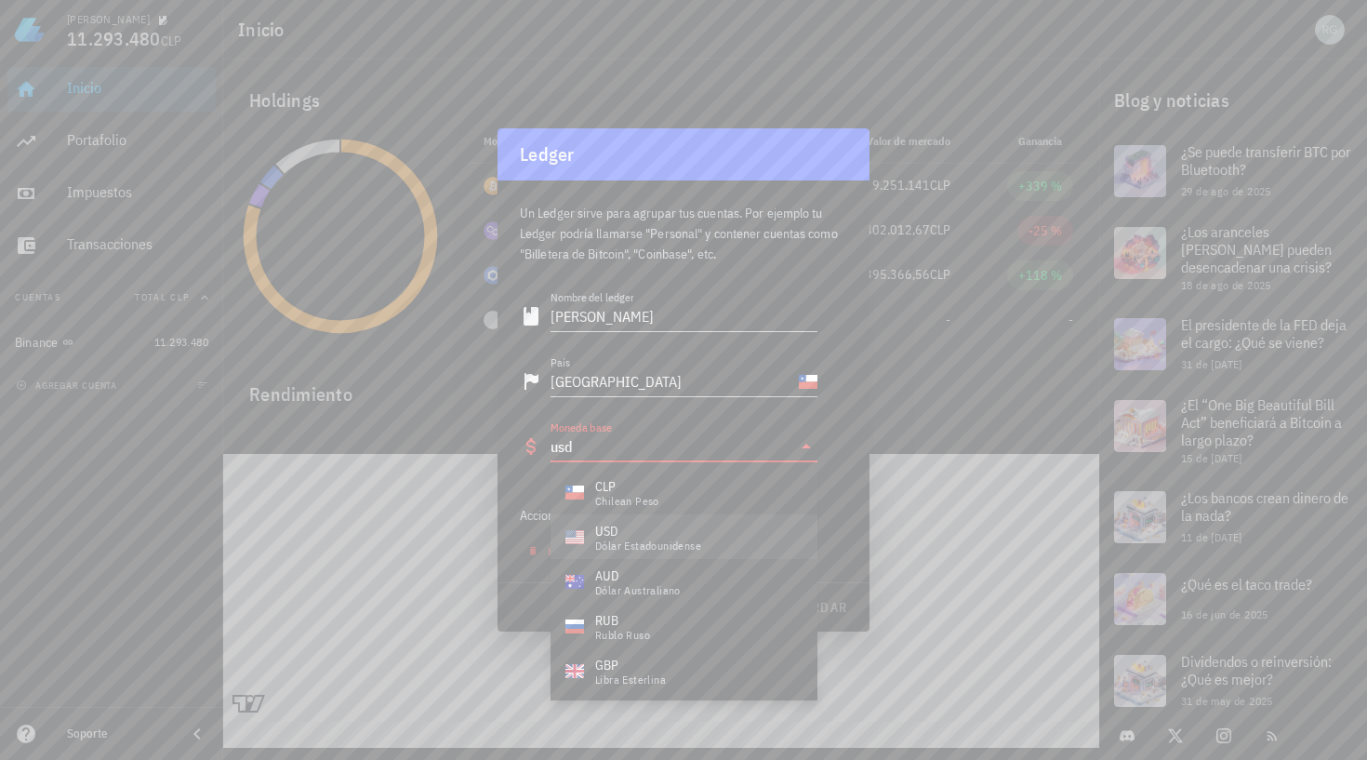
click at [644, 543] on div "dólar estadounidense" at bounding box center [648, 545] width 106 height 11
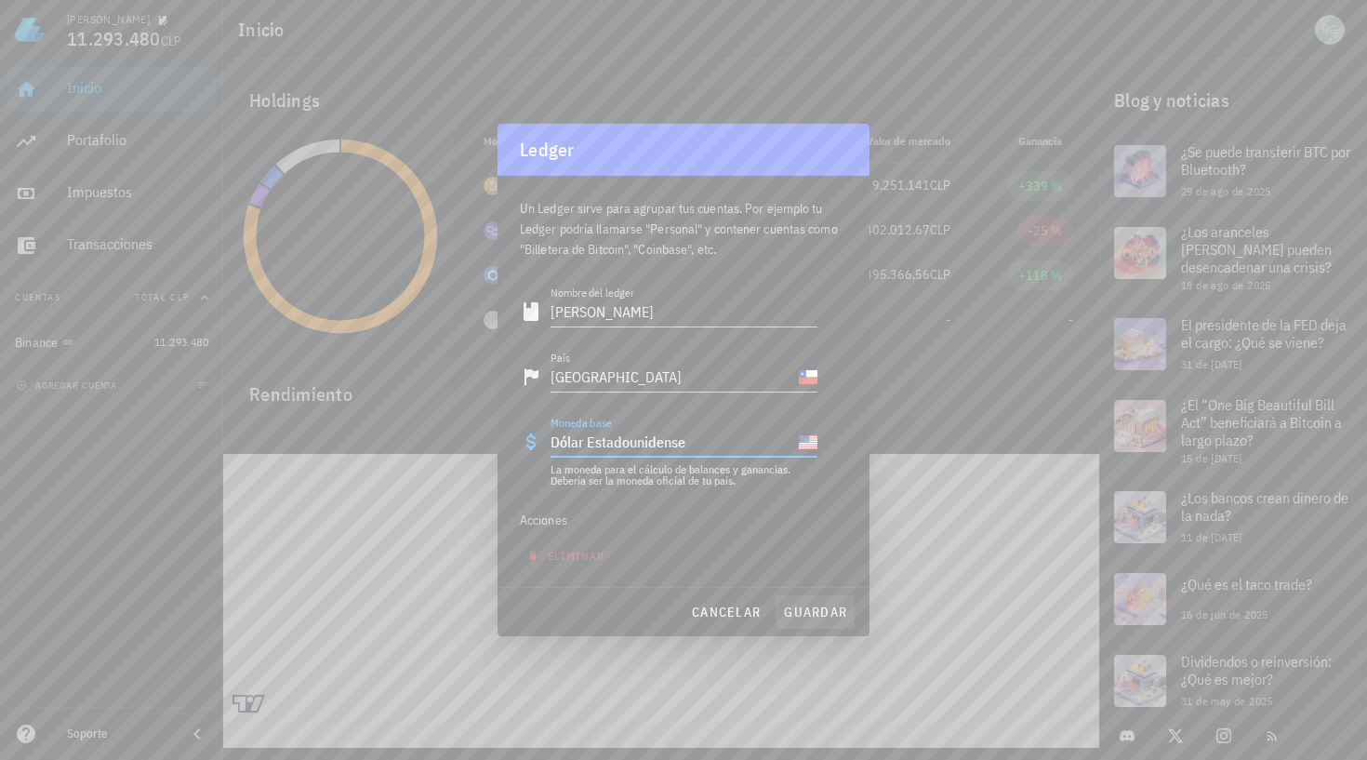
click at [811, 612] on span "guardar" at bounding box center [815, 611] width 64 height 17
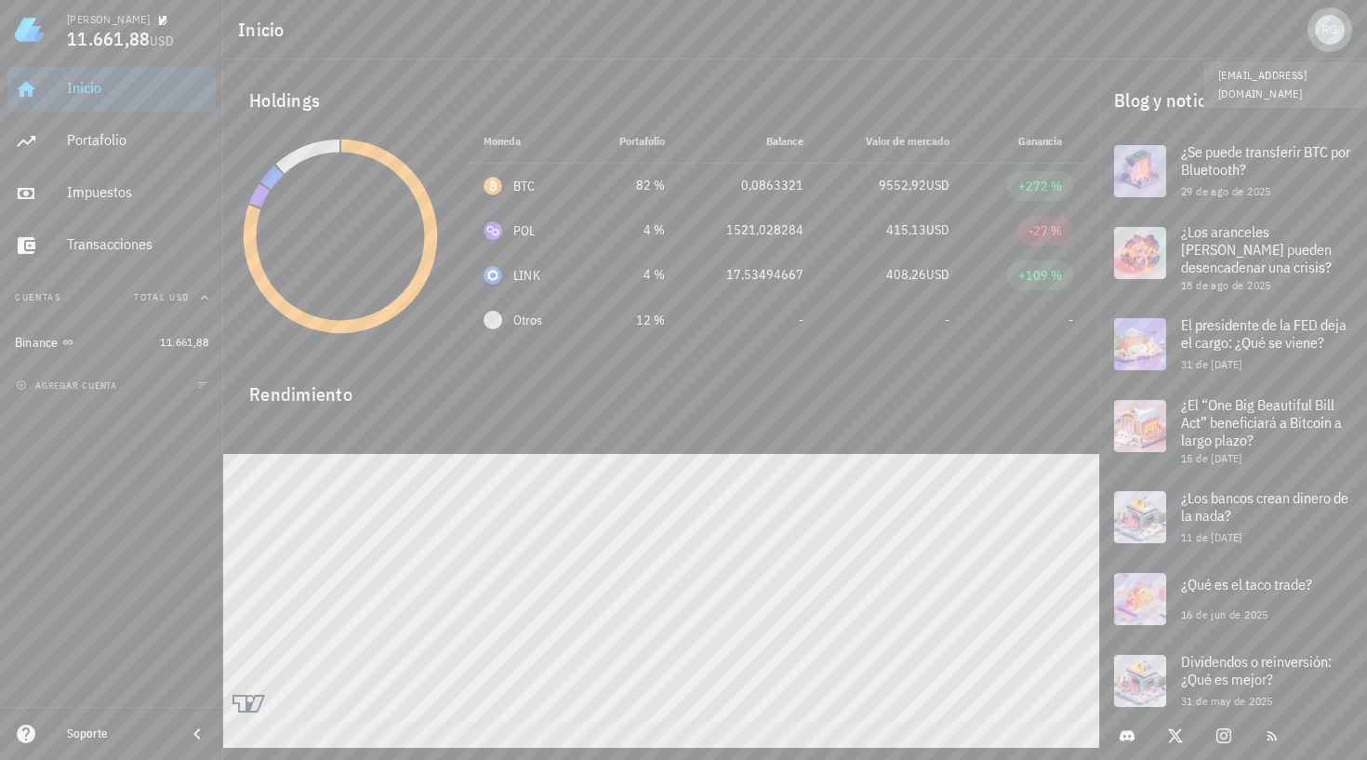
click at [1335, 33] on div "avatar" at bounding box center [1330, 30] width 30 height 30
click at [1252, 265] on div "Salir" at bounding box center [1285, 262] width 112 height 37
